Goal: Complete application form

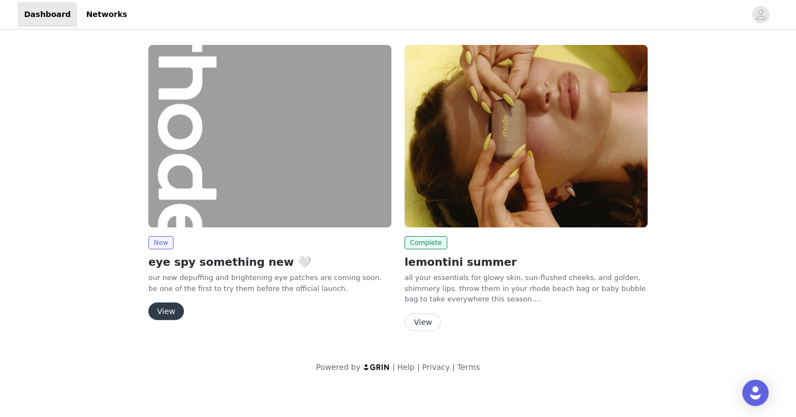
click at [176, 305] on button "View" at bounding box center [166, 311] width 36 height 18
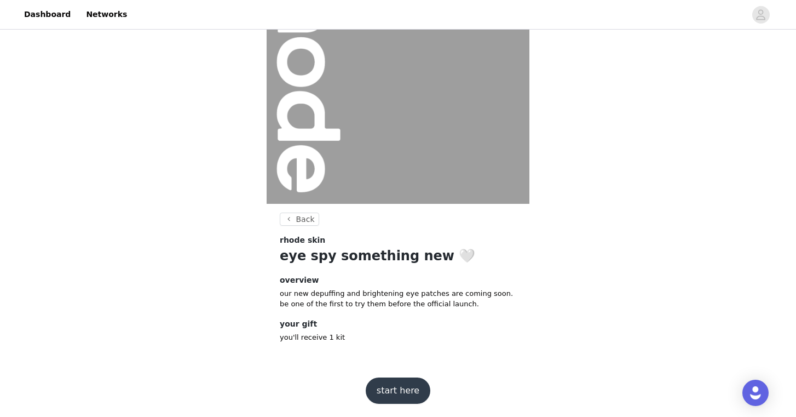
scroll to position [91, 0]
click at [389, 394] on button "start here" at bounding box center [398, 391] width 65 height 26
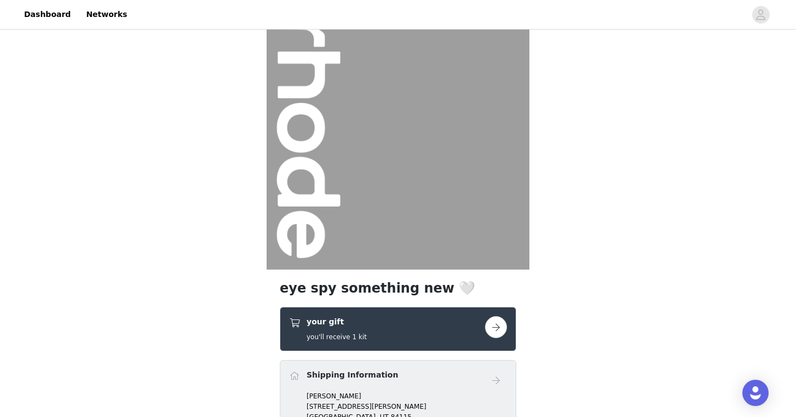
scroll to position [44, 0]
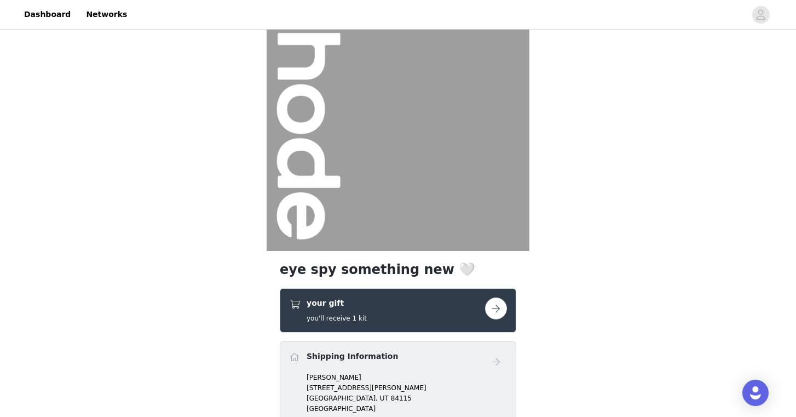
click at [496, 307] on button "button" at bounding box center [496, 308] width 22 height 22
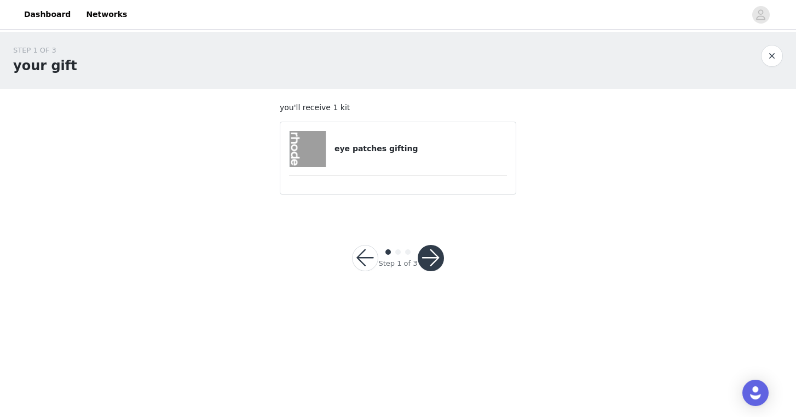
click at [433, 257] on button "button" at bounding box center [431, 258] width 26 height 26
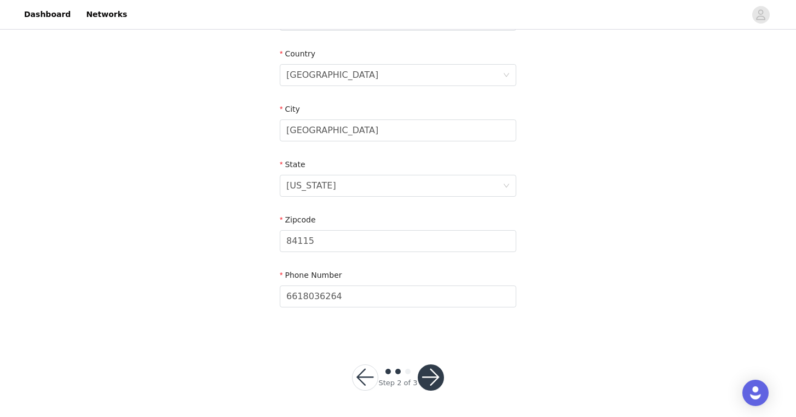
scroll to position [330, 0]
click at [432, 382] on button "button" at bounding box center [431, 378] width 26 height 26
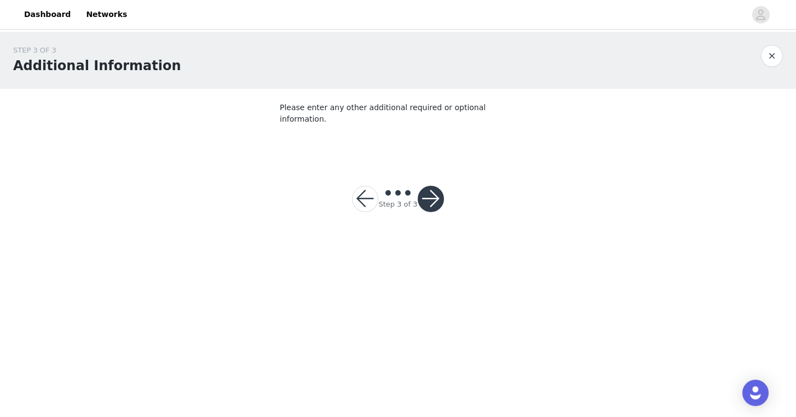
click at [428, 187] on button "button" at bounding box center [431, 199] width 26 height 26
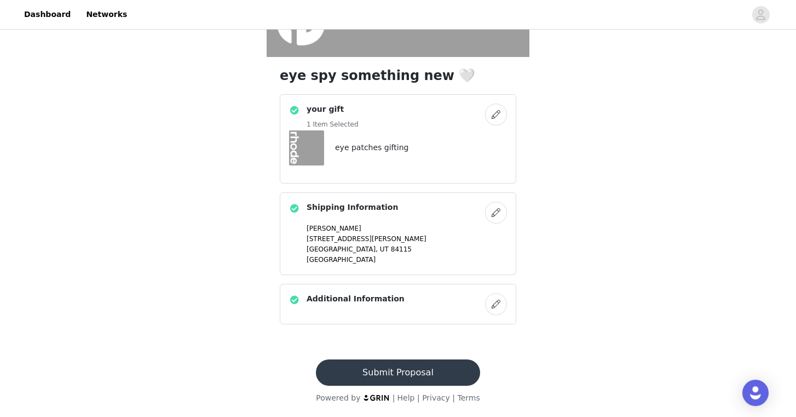
scroll to position [238, 0]
click at [396, 378] on button "Submit Proposal" at bounding box center [398, 372] width 164 height 26
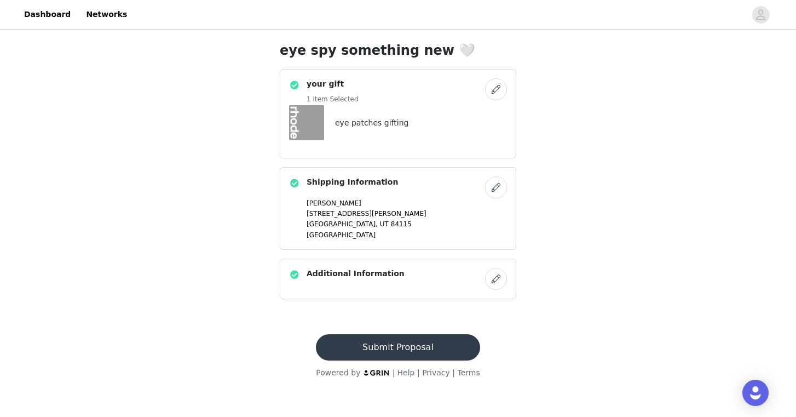
scroll to position [0, 0]
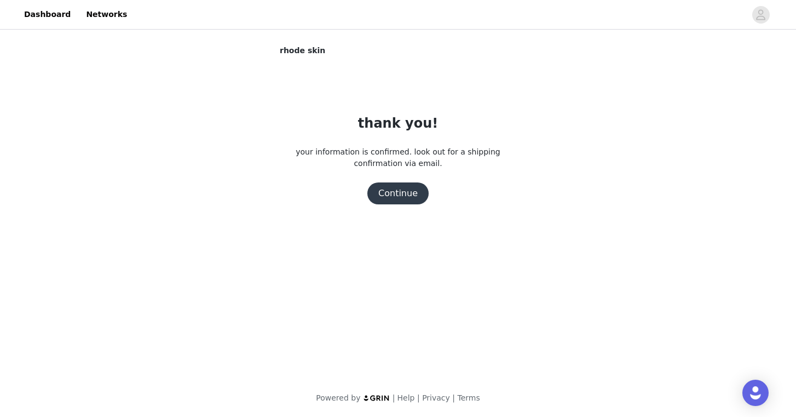
click at [403, 189] on button "Continue" at bounding box center [398, 193] width 61 height 22
